Goal: Use online tool/utility: Utilize a website feature to perform a specific function

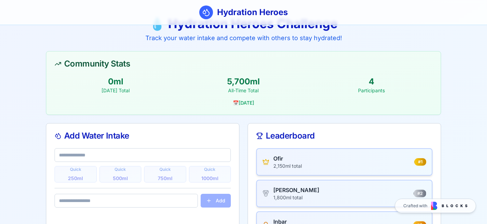
scroll to position [15, 0]
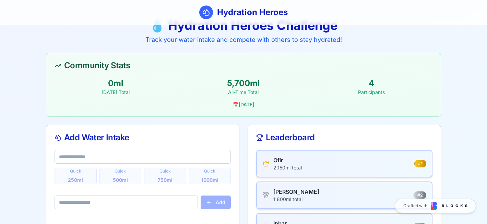
click at [78, 74] on div "Community Stats" at bounding box center [243, 65] width 394 height 25
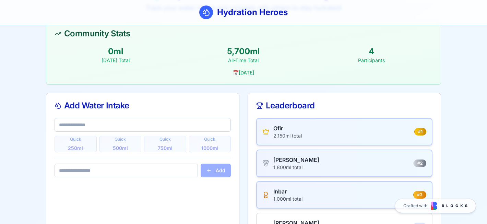
scroll to position [80, 0]
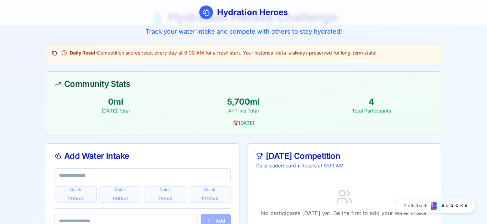
scroll to position [19, 0]
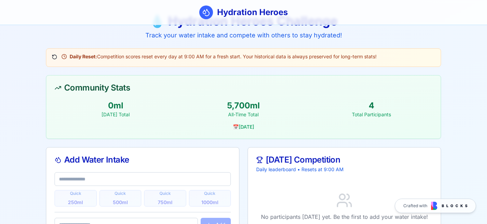
click at [54, 58] on div "Daily Reset: Competition scores reset every day at 9:00 AM for a fresh start. Y…" at bounding box center [243, 56] width 383 height 7
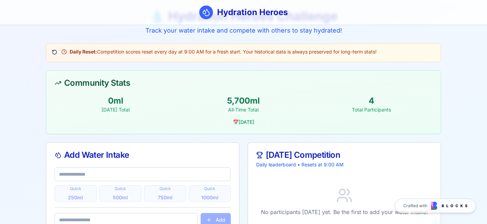
scroll to position [44, 0]
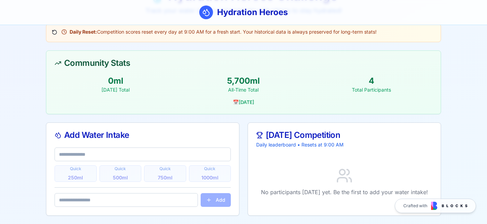
click at [81, 149] on input "text" at bounding box center [143, 154] width 176 height 14
click at [369, 82] on div "4" at bounding box center [371, 80] width 122 height 11
click at [114, 147] on input "text" at bounding box center [143, 154] width 176 height 14
